Goal: Find specific page/section: Find specific page/section

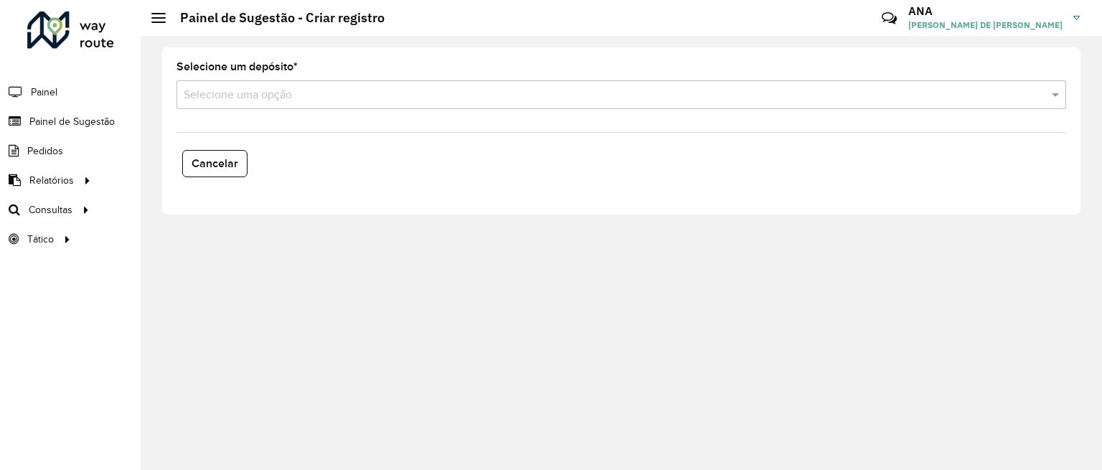
click at [317, 88] on input "text" at bounding box center [607, 95] width 847 height 17
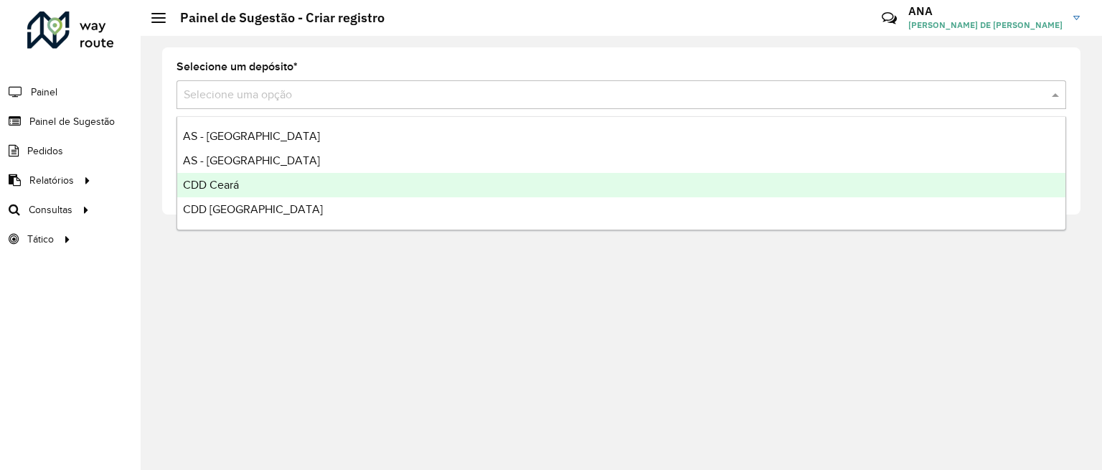
click at [229, 182] on span "CDD Ceará" at bounding box center [211, 185] width 56 height 12
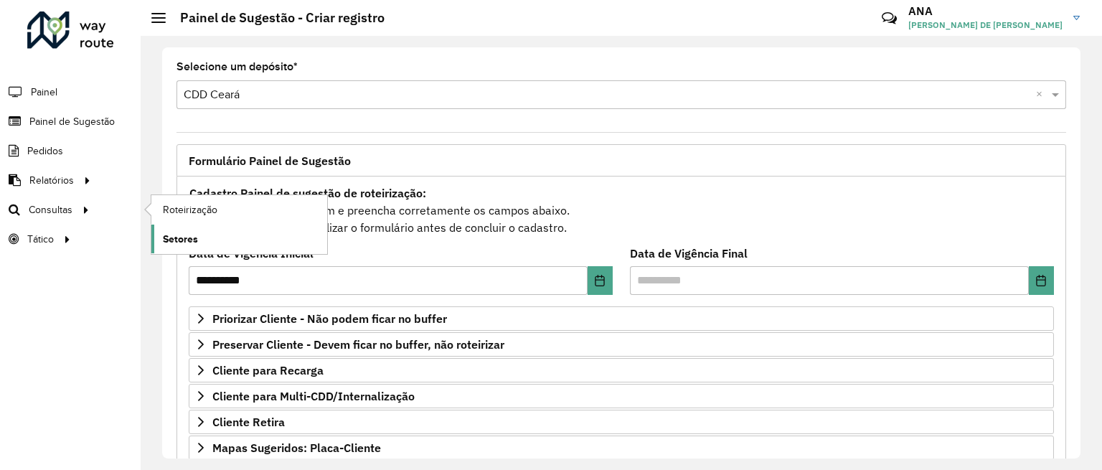
click at [174, 243] on span "Setores" at bounding box center [180, 239] width 35 height 15
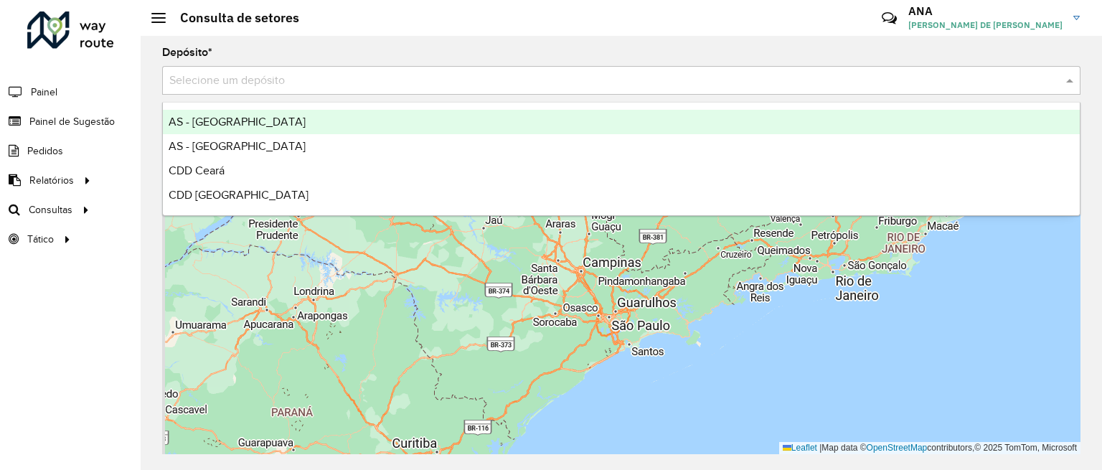
click at [260, 79] on input "text" at bounding box center [606, 80] width 875 height 17
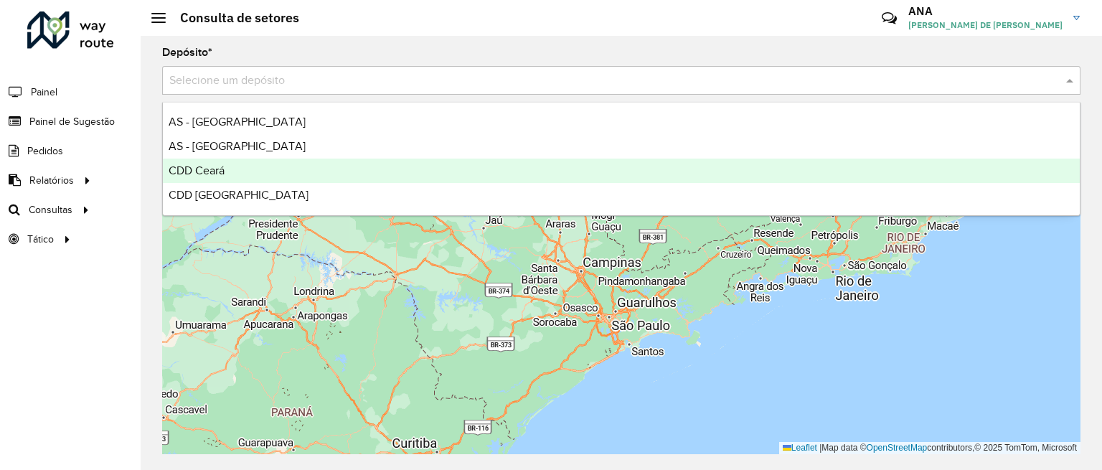
click at [222, 176] on span "CDD Ceará" at bounding box center [197, 170] width 56 height 12
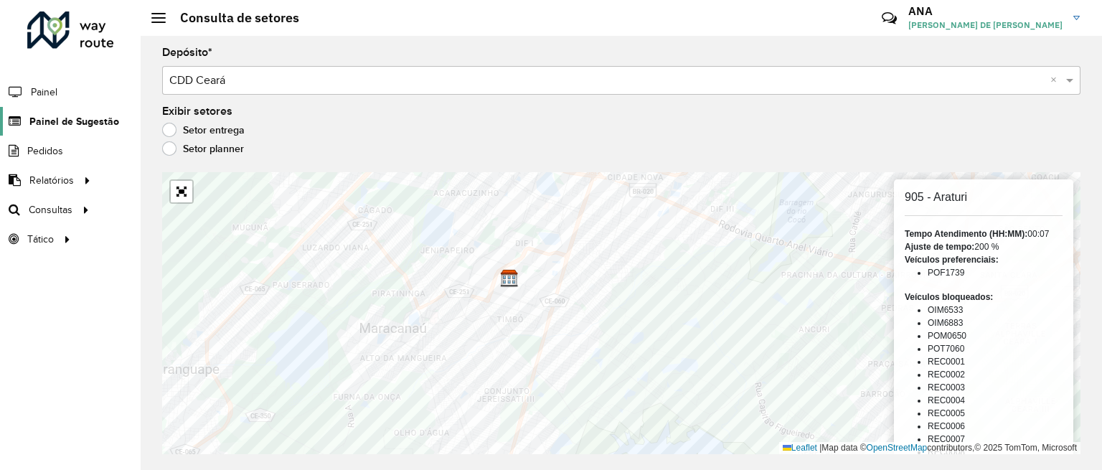
click at [66, 114] on span "Painel de Sugestão" at bounding box center [74, 121] width 90 height 15
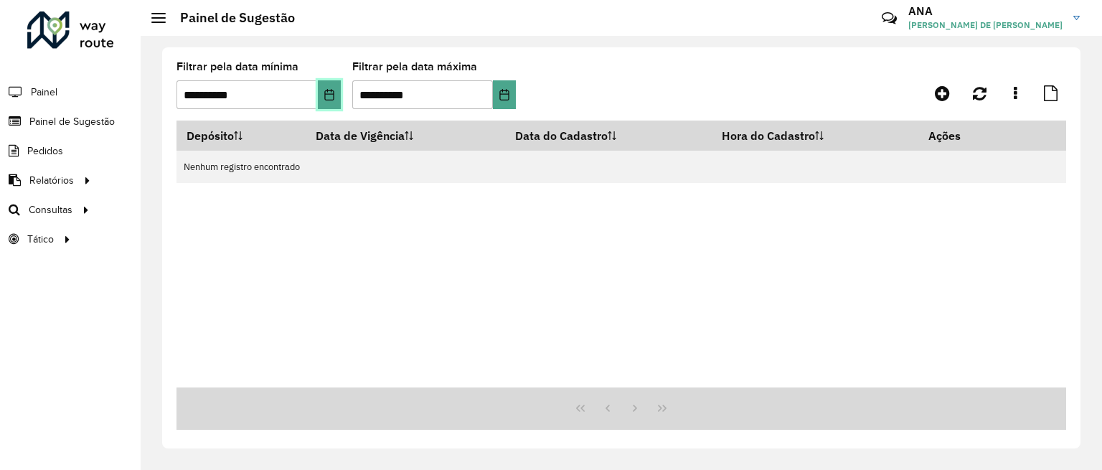
click at [331, 97] on icon "Choose Date" at bounding box center [329, 94] width 11 height 11
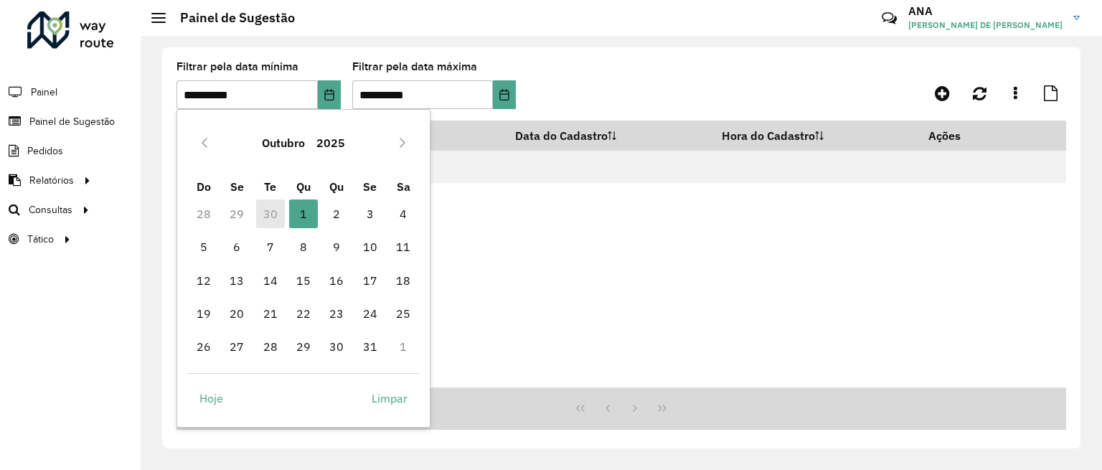
click at [260, 209] on td "30" at bounding box center [269, 213] width 33 height 33
click at [268, 220] on td "30" at bounding box center [269, 213] width 33 height 33
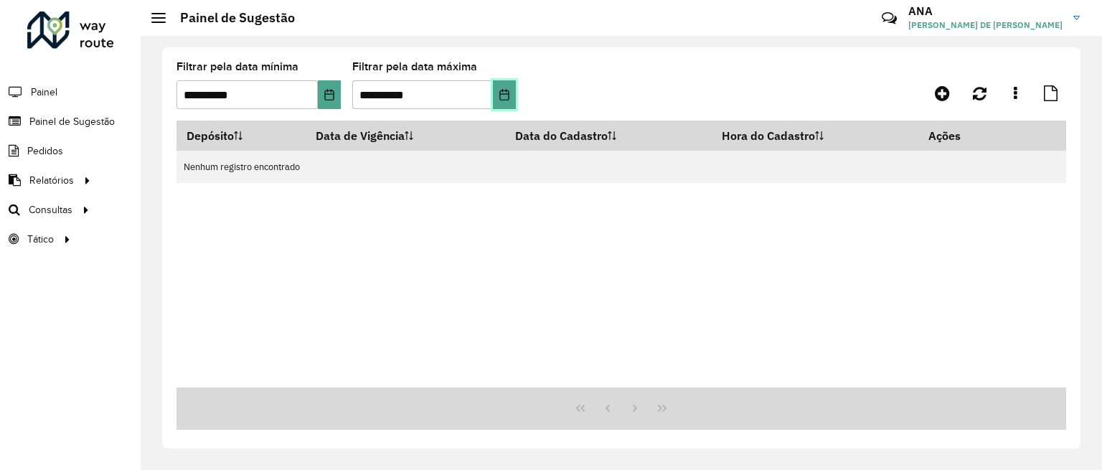
click at [502, 100] on icon "Choose Date" at bounding box center [503, 94] width 9 height 11
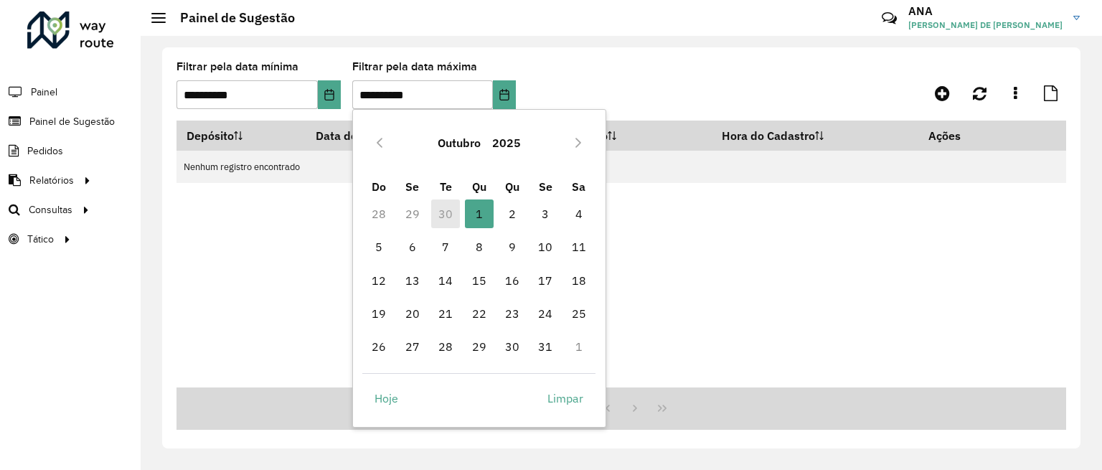
click at [447, 215] on td "30" at bounding box center [445, 213] width 33 height 33
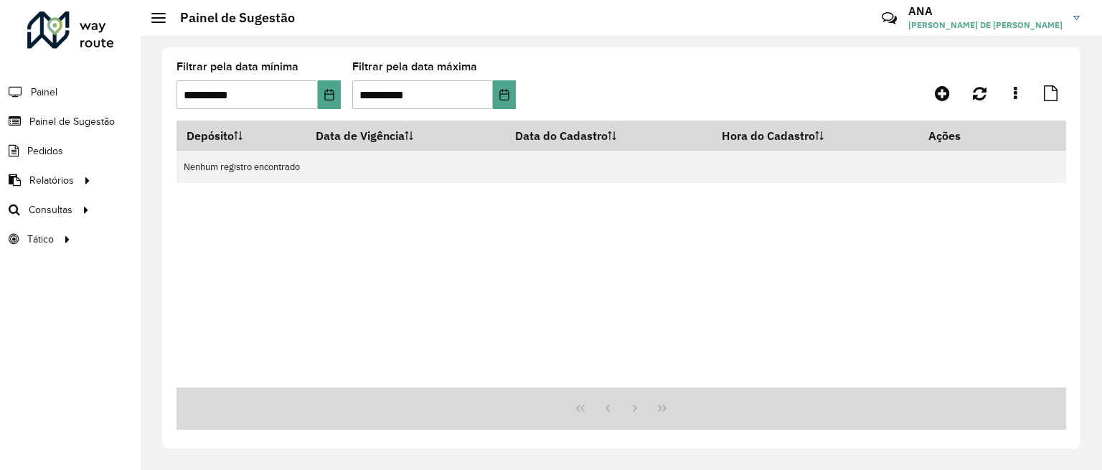
click at [306, 205] on div "Depósito Data de Vigência Data do Cadastro Hora do Cadastro Ações Nenhum regist…" at bounding box center [622, 254] width 890 height 267
click at [321, 94] on button "Choose Date" at bounding box center [329, 94] width 23 height 29
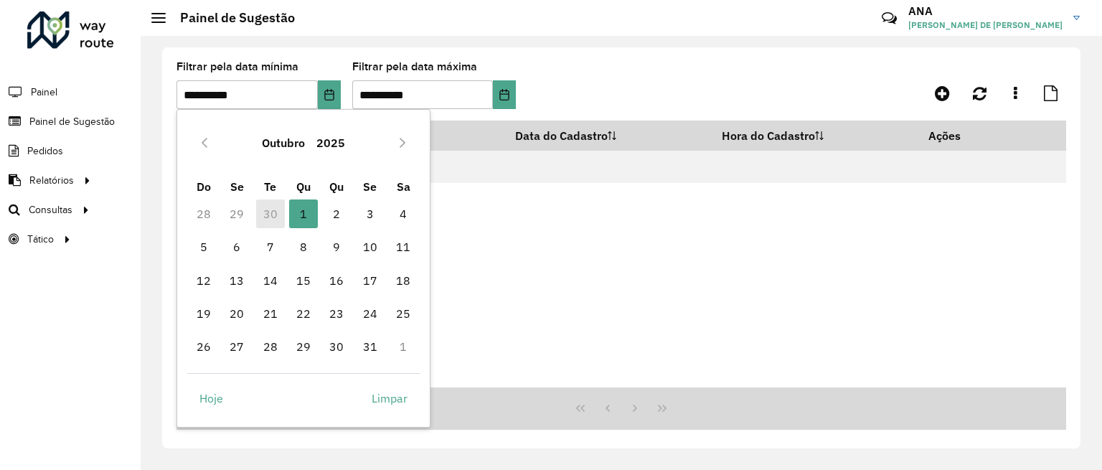
click at [276, 215] on td "30" at bounding box center [269, 213] width 33 height 33
click at [269, 215] on td "30" at bounding box center [269, 213] width 33 height 33
click at [534, 268] on div "Depósito Data de Vigência Data do Cadastro Hora do Cadastro Ações Nenhum regist…" at bounding box center [622, 254] width 890 height 267
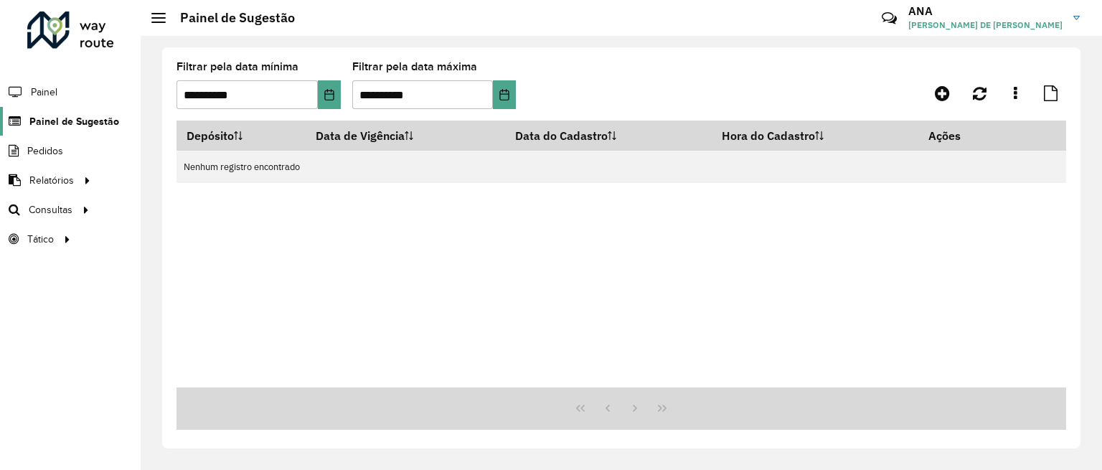
click at [48, 118] on span "Painel de Sugestão" at bounding box center [74, 121] width 90 height 15
click at [333, 97] on icon "Choose Date" at bounding box center [328, 94] width 9 height 11
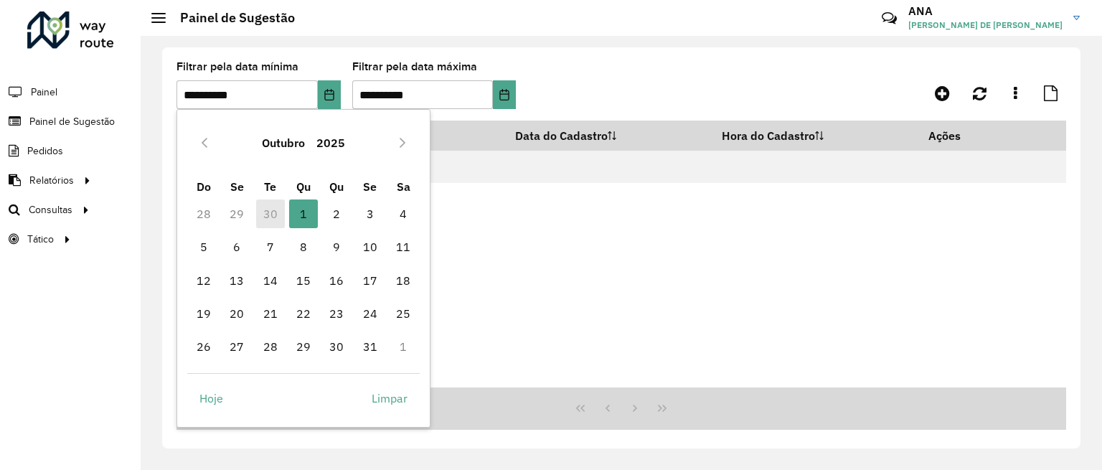
click at [263, 221] on td "30" at bounding box center [269, 213] width 33 height 33
click at [262, 221] on td "30" at bounding box center [269, 213] width 33 height 33
click at [271, 215] on td "30" at bounding box center [269, 213] width 33 height 33
click at [642, 227] on div "Depósito Data de Vigência Data do Cadastro Hora do Cadastro Ações Nenhum regist…" at bounding box center [622, 254] width 890 height 267
